Goal: Complete application form

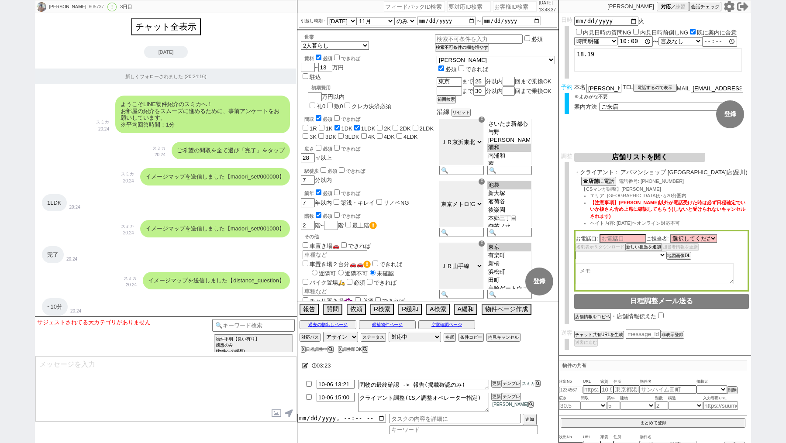
select select "2025"
select select "11"
select select "36"
select select "1"
select select "23"
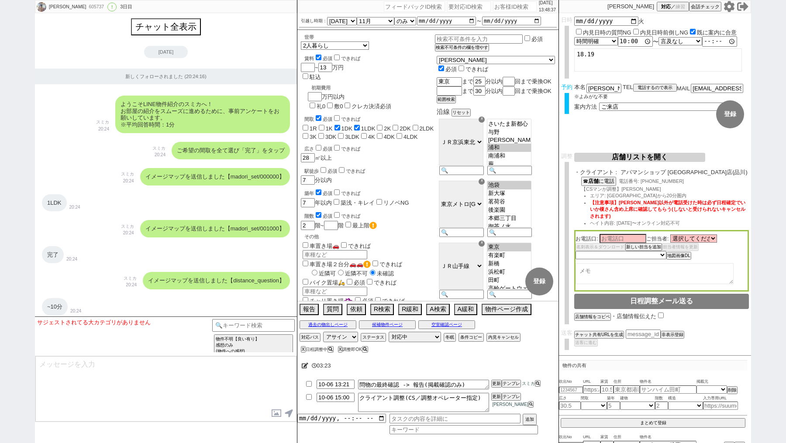
select select "726"
select select "60"
select select "14"
select select "7"
select select "12"
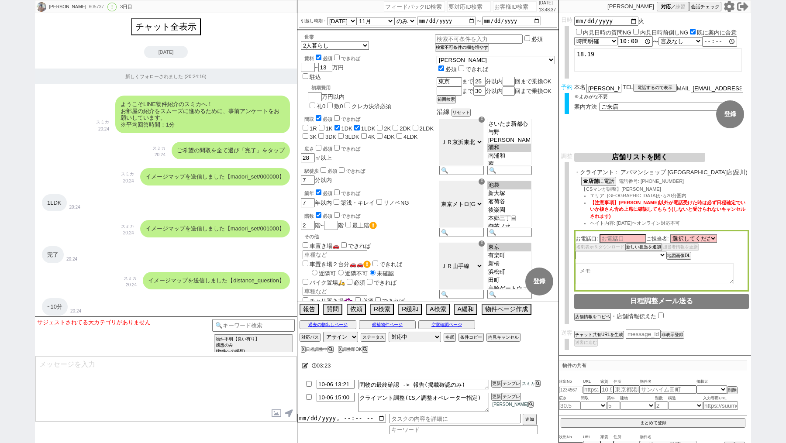
select select "11"
select select "75"
select select "[DATE]"
select select "819"
select select "62"
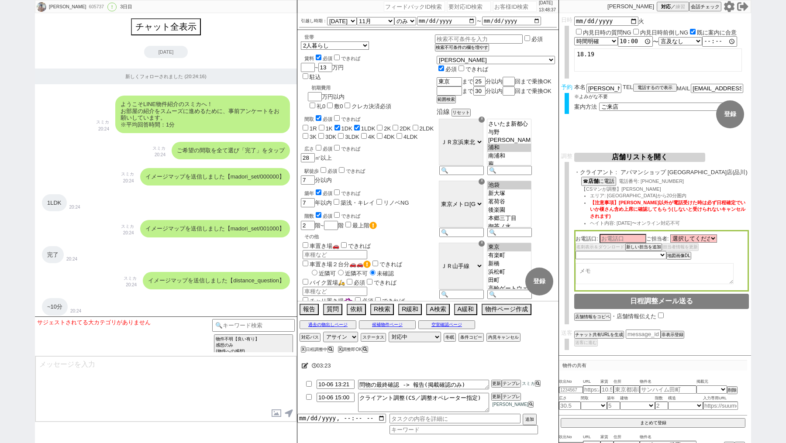
select select "64"
select select "[DATE]"
select select "59"
select select "71"
select select "70"
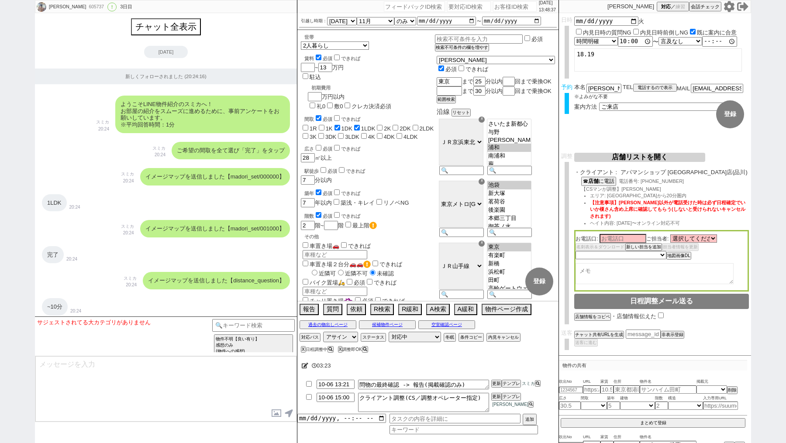
select select "[DATE]"
select select "69"
select select "63"
select select "67"
select select "65"
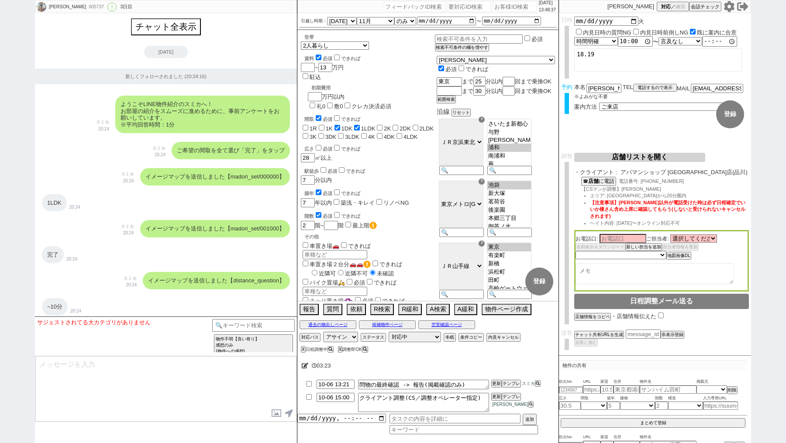
select select "[DATE]"
select select "66"
select select "25"
select select "3116"
select select "9"
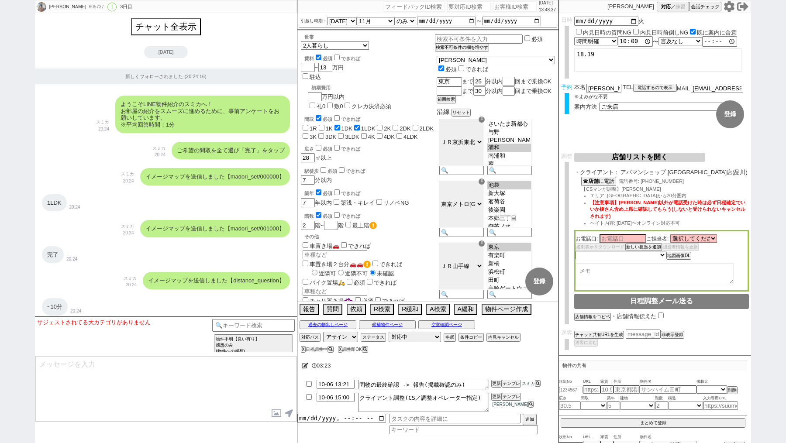
select select "332"
select select "57"
select select "33"
select select "68"
select select "[DATE]"
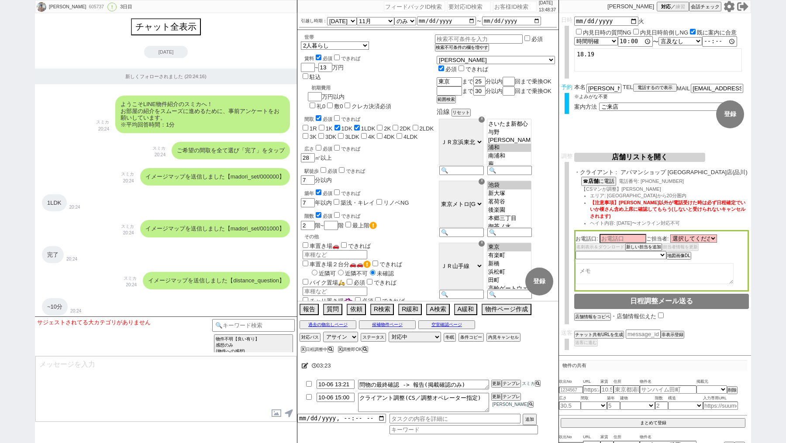
select select "29"
select select "77"
select select "74"
select select "27"
select select "76"
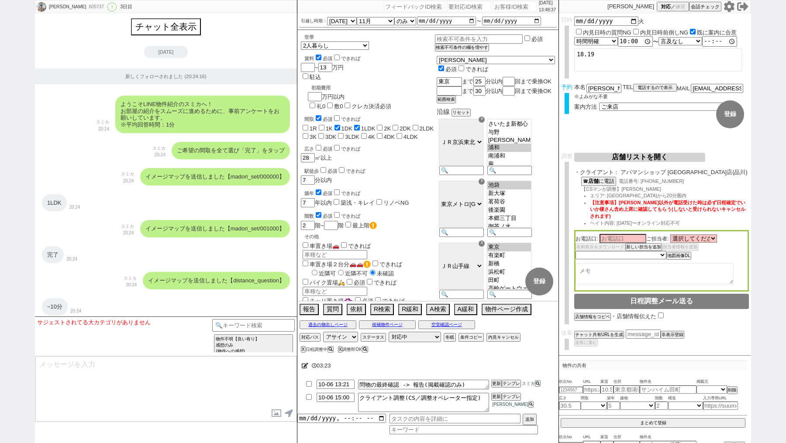
select select "15"
select select "44"
select select "54"
select select "73"
select select "[DATE]"
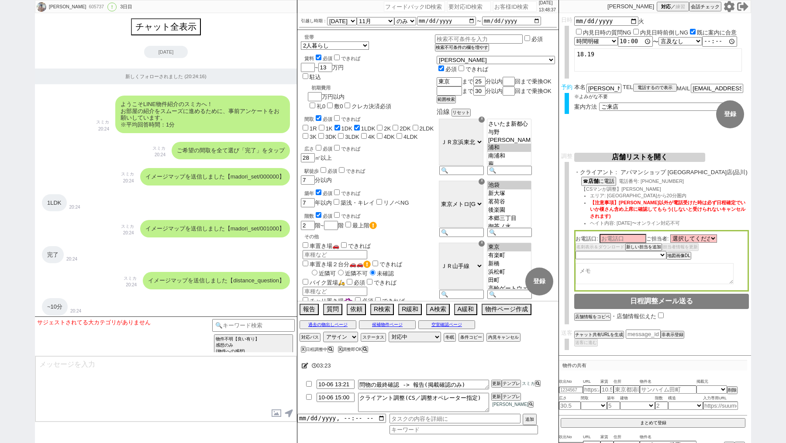
select select "38"
select select "52"
select select "61"
select select "1"
select select "2"
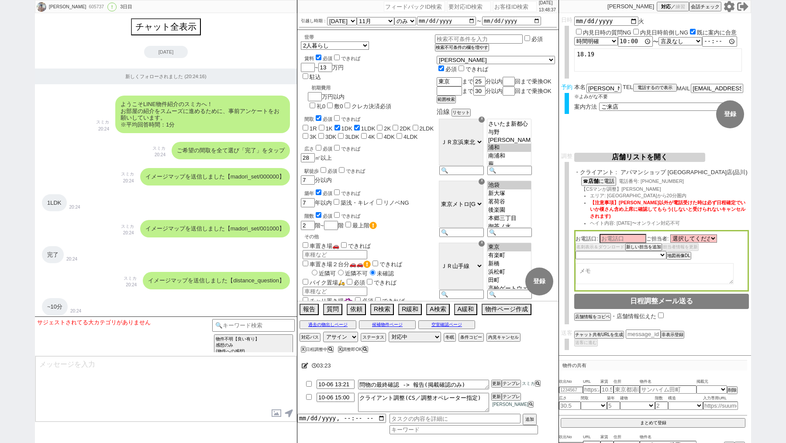
select select
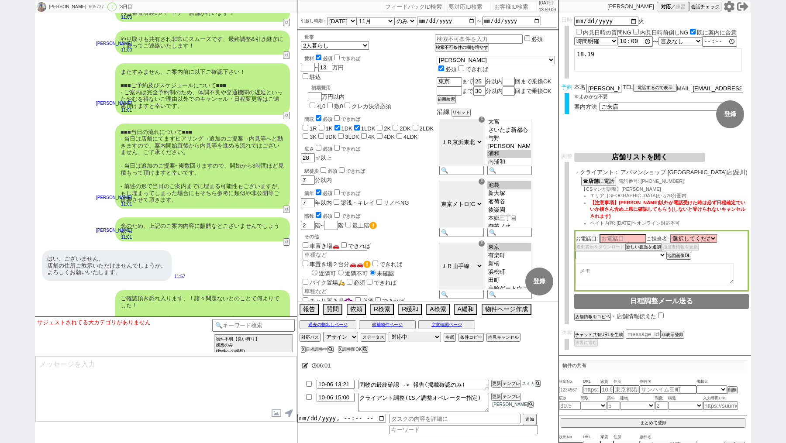
click at [497, 7] on input "number" at bounding box center [515, 6] width 44 height 10
paste input "605737"
type input "605737"
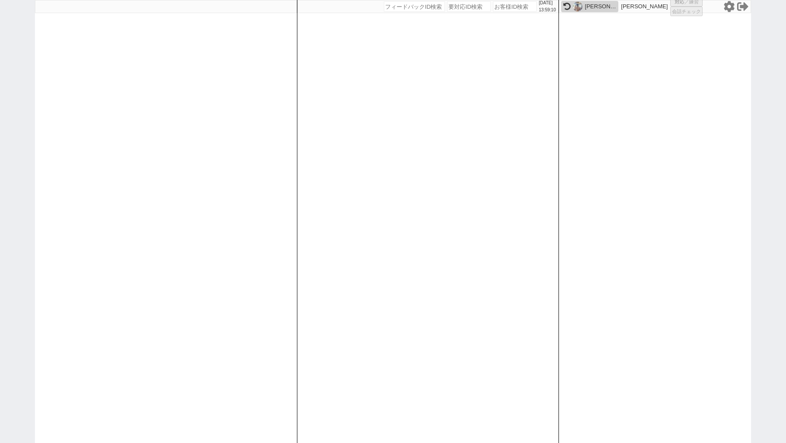
select select "1"
select select "2"
select select
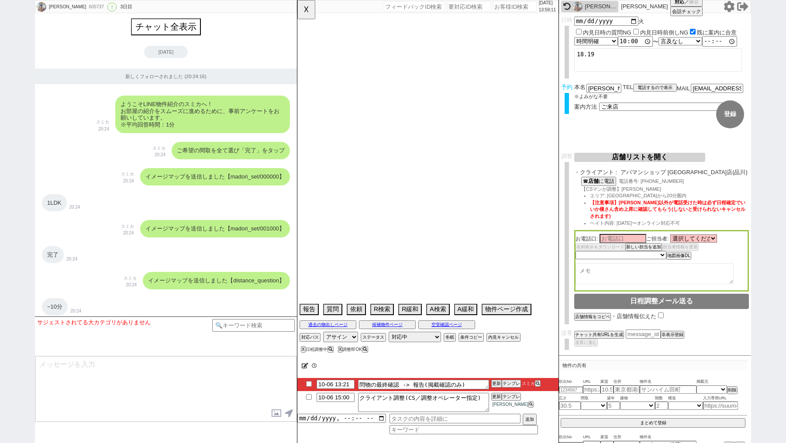
scroll to position [4560, 0]
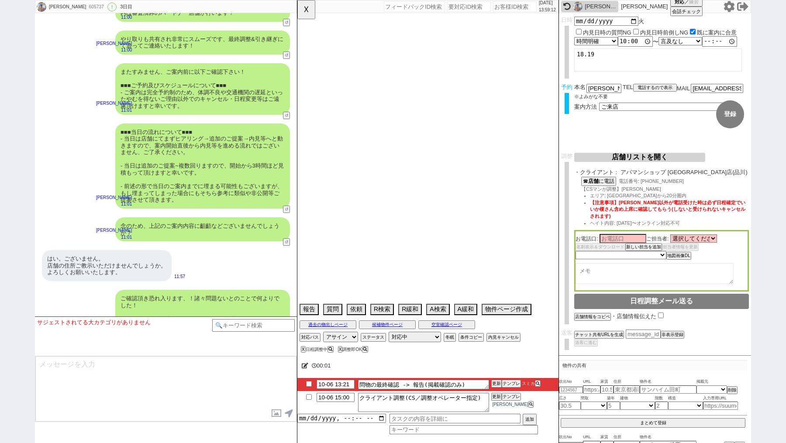
select select "2025"
select select "11"
select select "36"
select select "1"
select select "23"
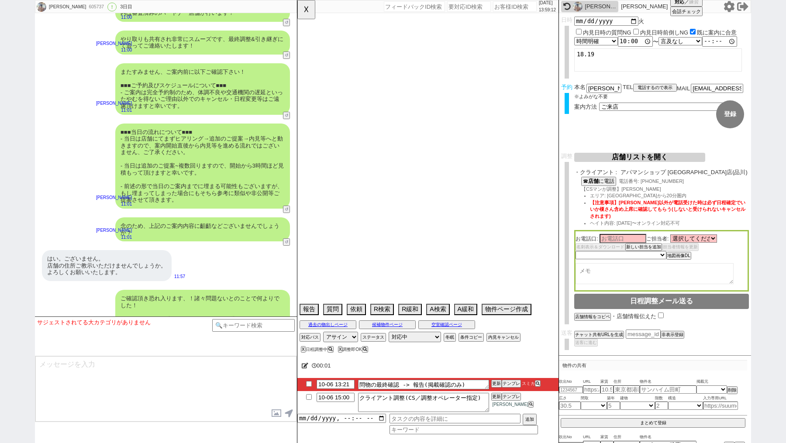
select select "726"
select select "60"
select select "14"
select select "7"
select select "12"
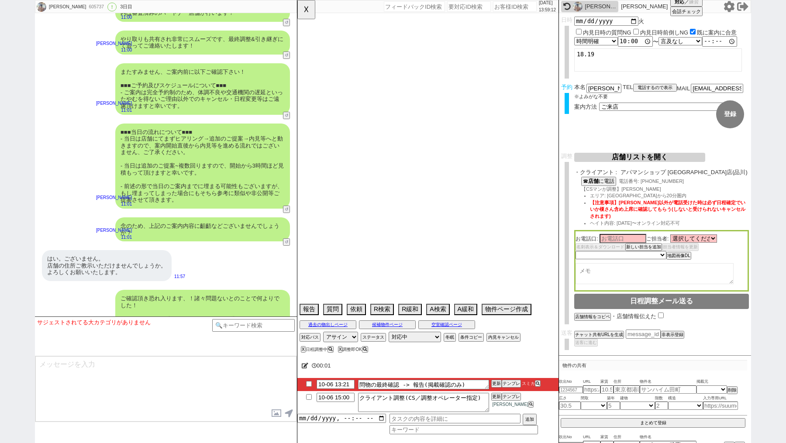
select select "11"
select select "75"
select select "[DATE]"
select select "819"
select select "62"
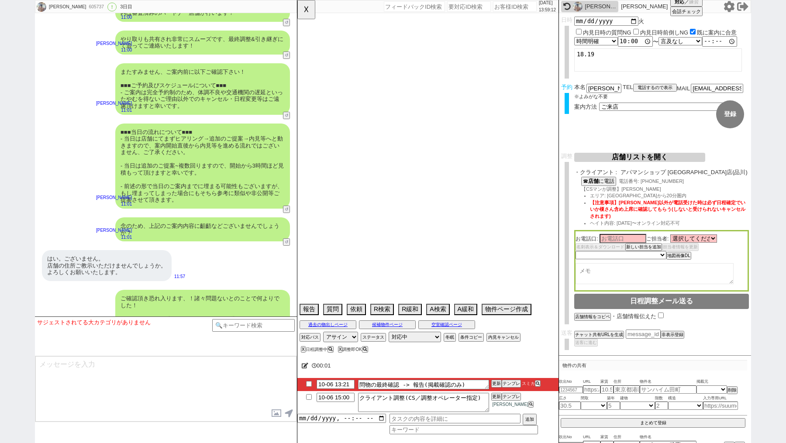
select select "64"
select select "[DATE]"
select select "59"
select select "71"
select select "70"
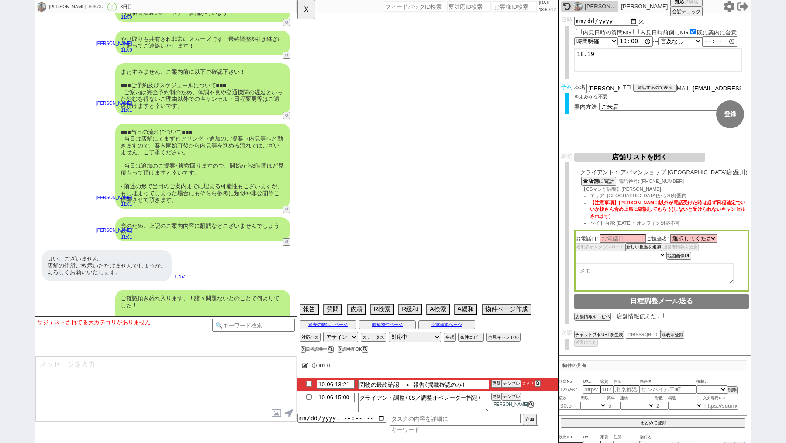
select select "[DATE]"
select select "69"
select select "63"
select select "67"
select select "65"
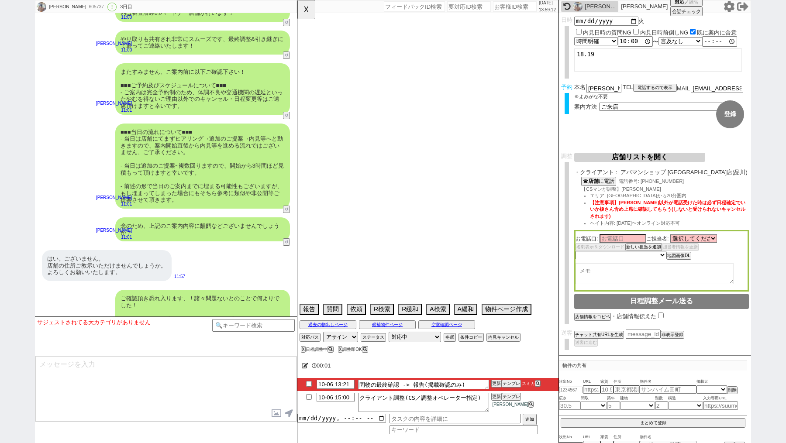
select select "[DATE]"
select select "66"
select select "25"
select select "3116"
select select "9"
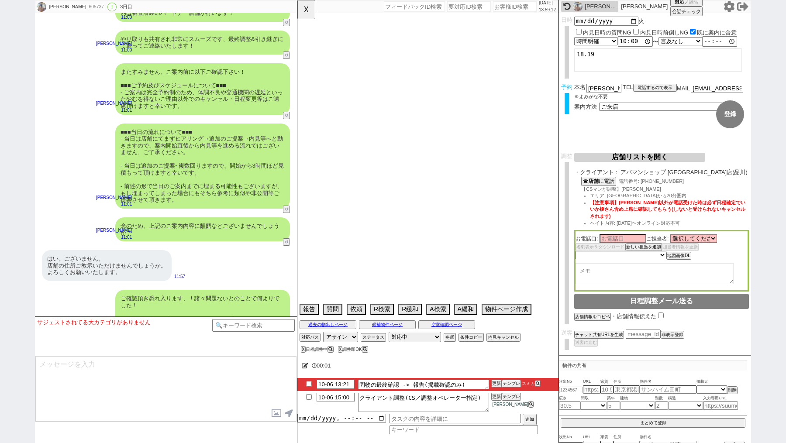
select select "332"
select select "57"
select select "33"
select select "68"
select select "[DATE]"
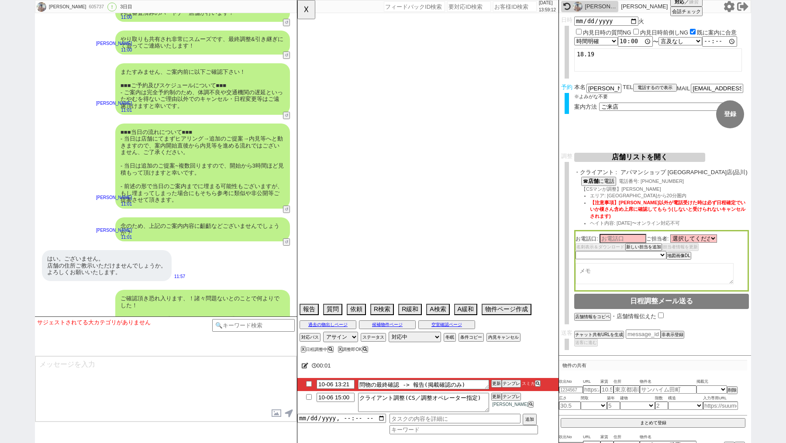
select select "29"
select select "77"
select select "74"
select select "27"
select select "76"
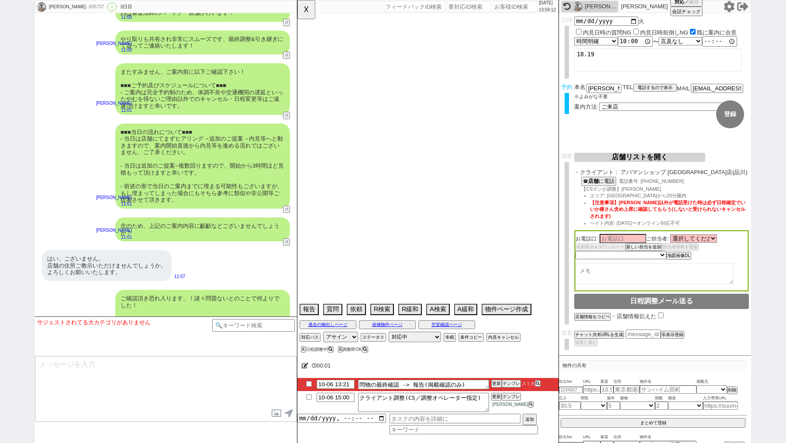
select select "15"
select select "44"
select select "54"
select select "73"
select select "[DATE]"
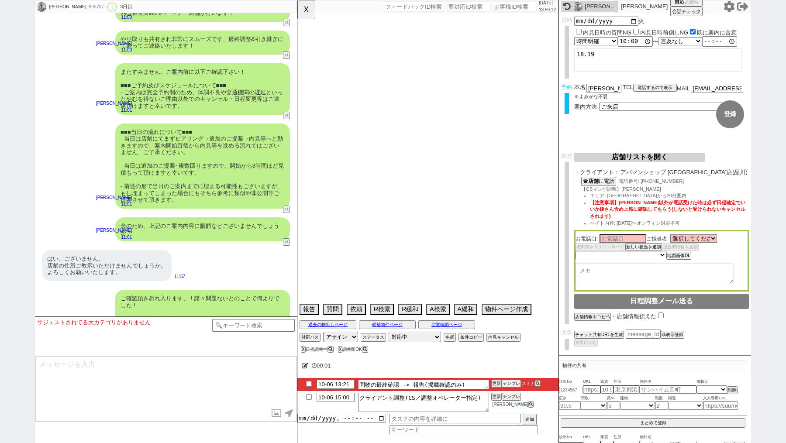
select select "38"
select select "52"
select select "61"
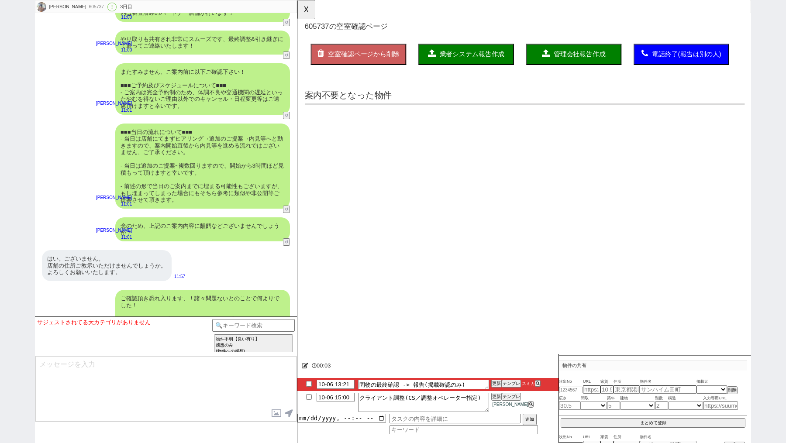
scroll to position [0, 0]
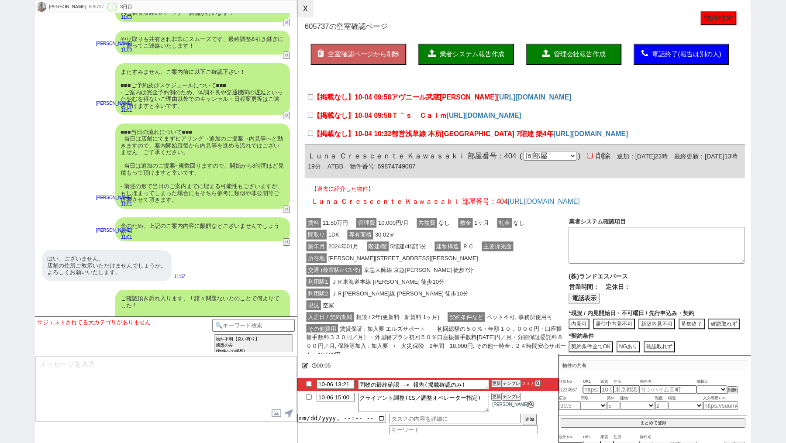
click at [310, 10] on button "☓" at bounding box center [305, 8] width 16 height 17
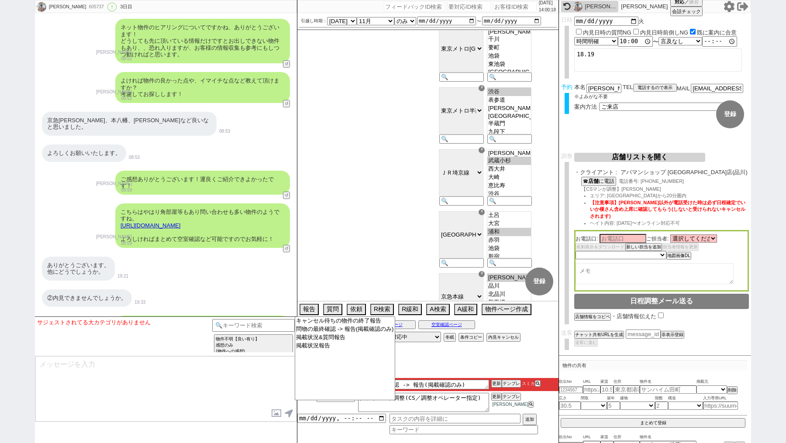
scroll to position [3405, 0]
